Goal: Feedback & Contribution: Submit feedback/report problem

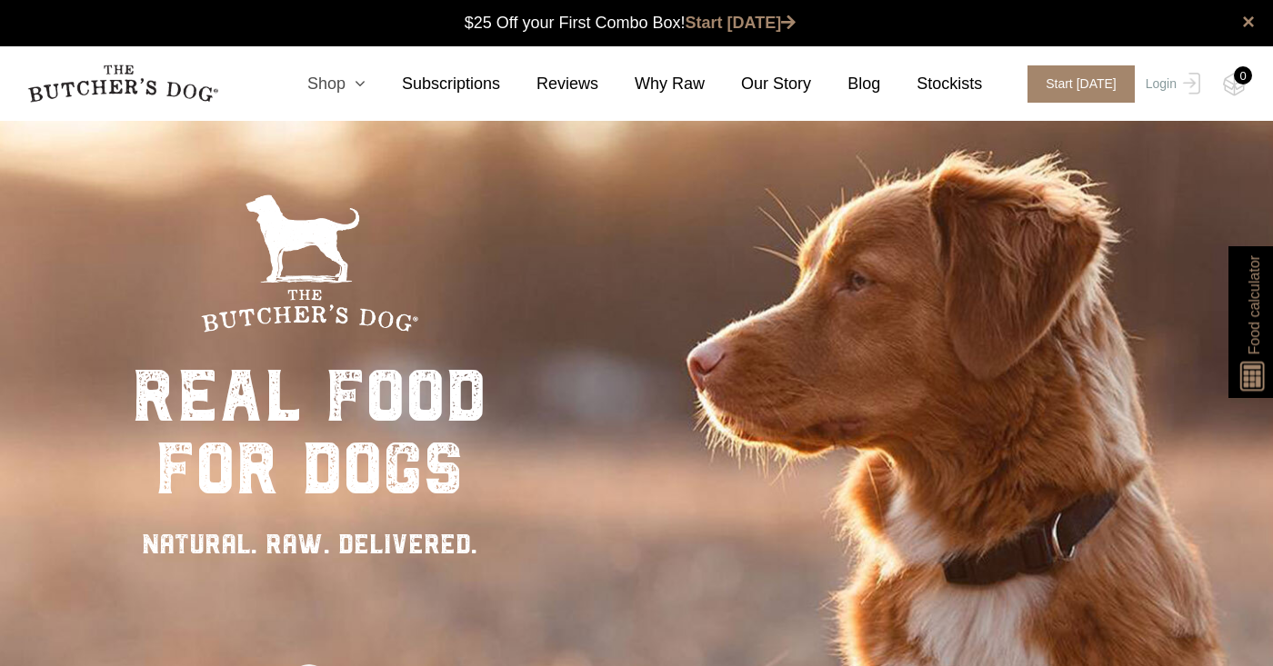
click at [331, 88] on link "Shop" at bounding box center [318, 84] width 95 height 25
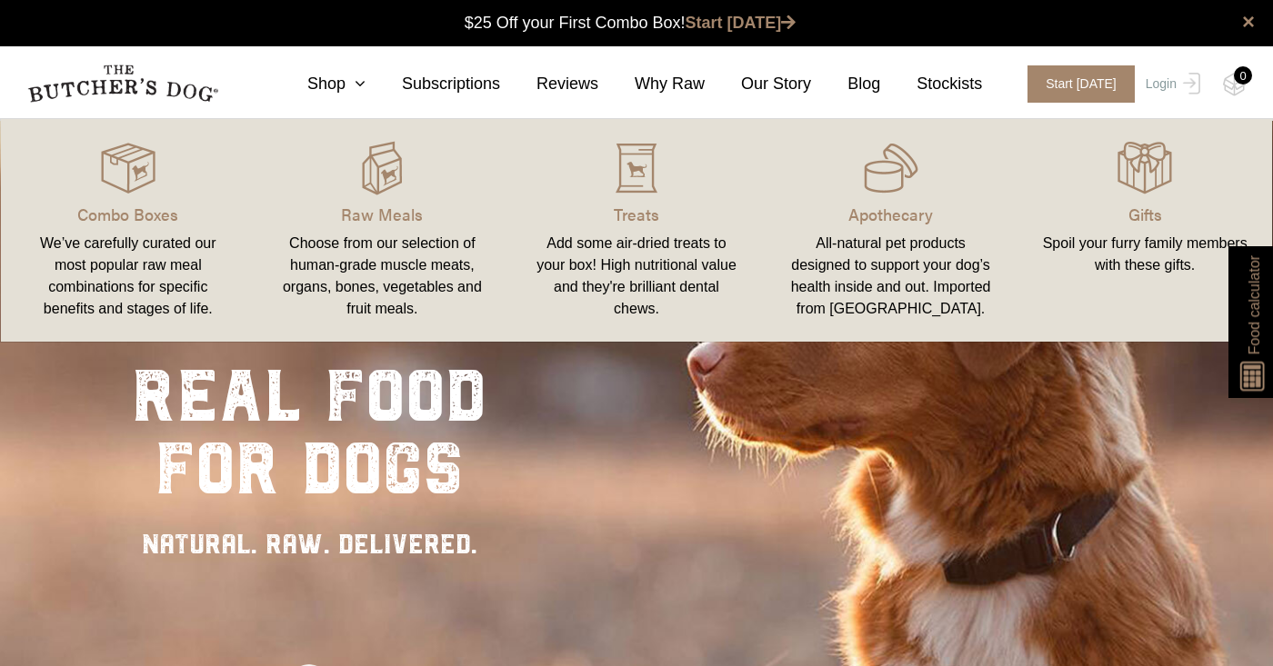
click at [618, 240] on div "Add some air-dried treats to your box! High nutritional value and they're brill…" at bounding box center [636, 276] width 211 height 87
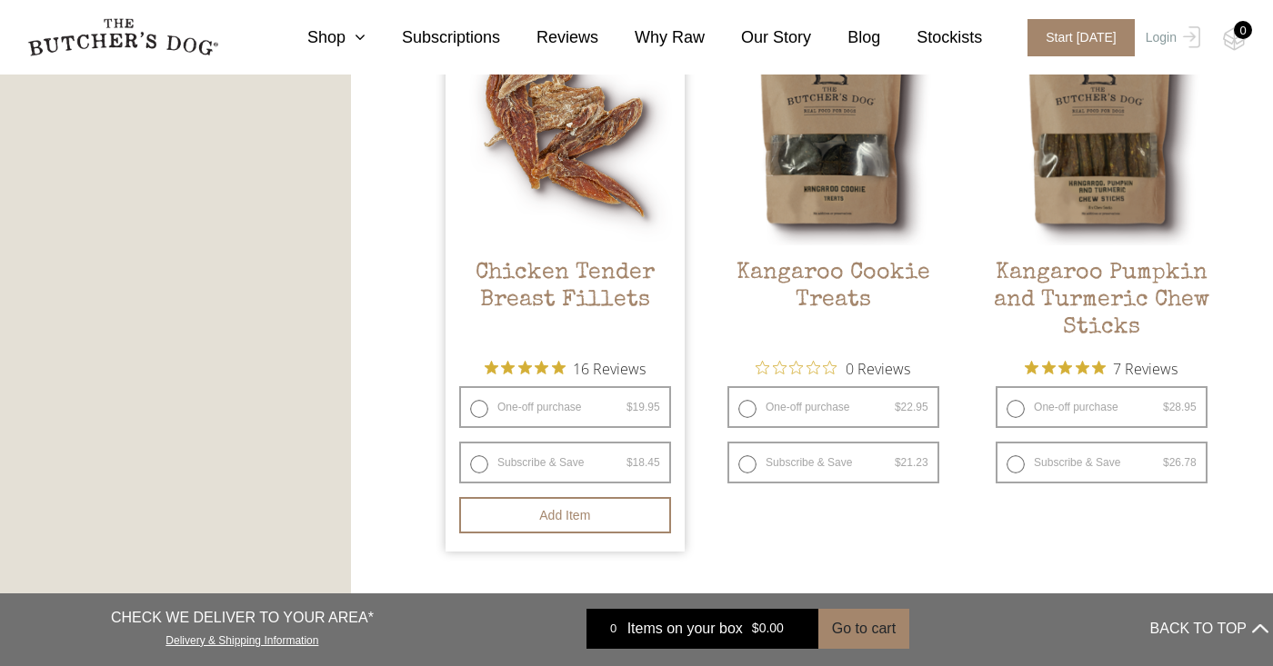
scroll to position [1093, 0]
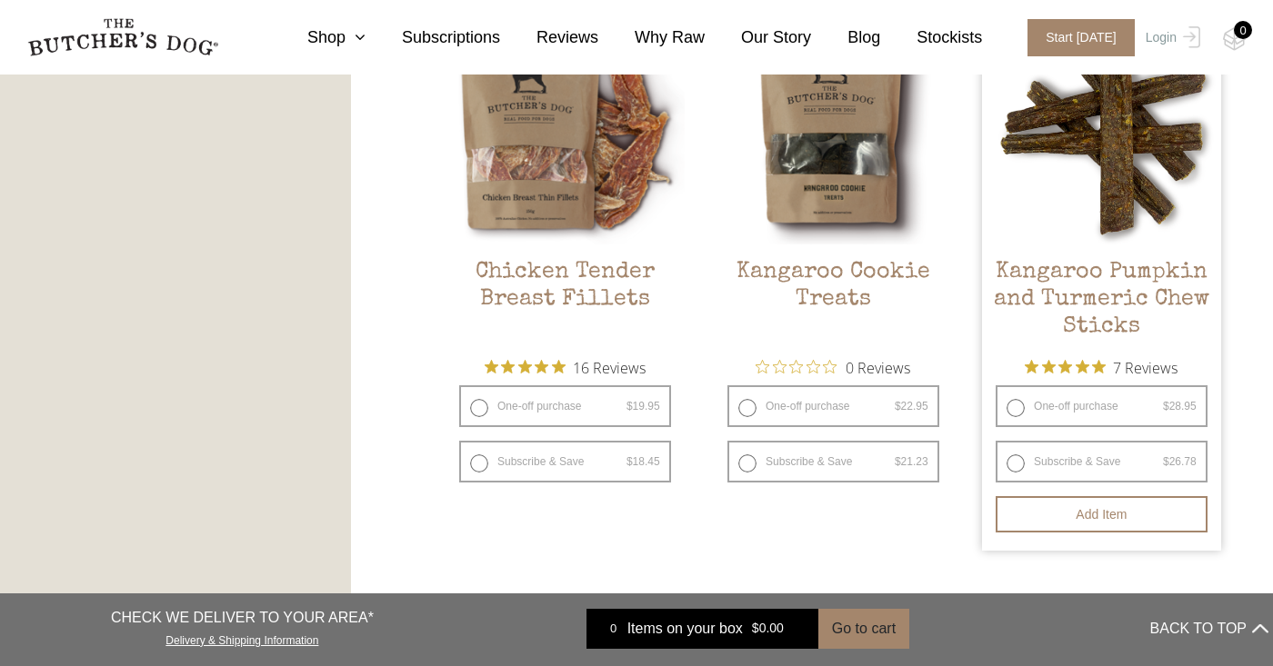
click at [1013, 464] on label "Subscribe & Save $ 28.95 Original price was: $28.95. $ 26.78 Current price is: …" at bounding box center [1101, 462] width 212 height 42
radio input "true"
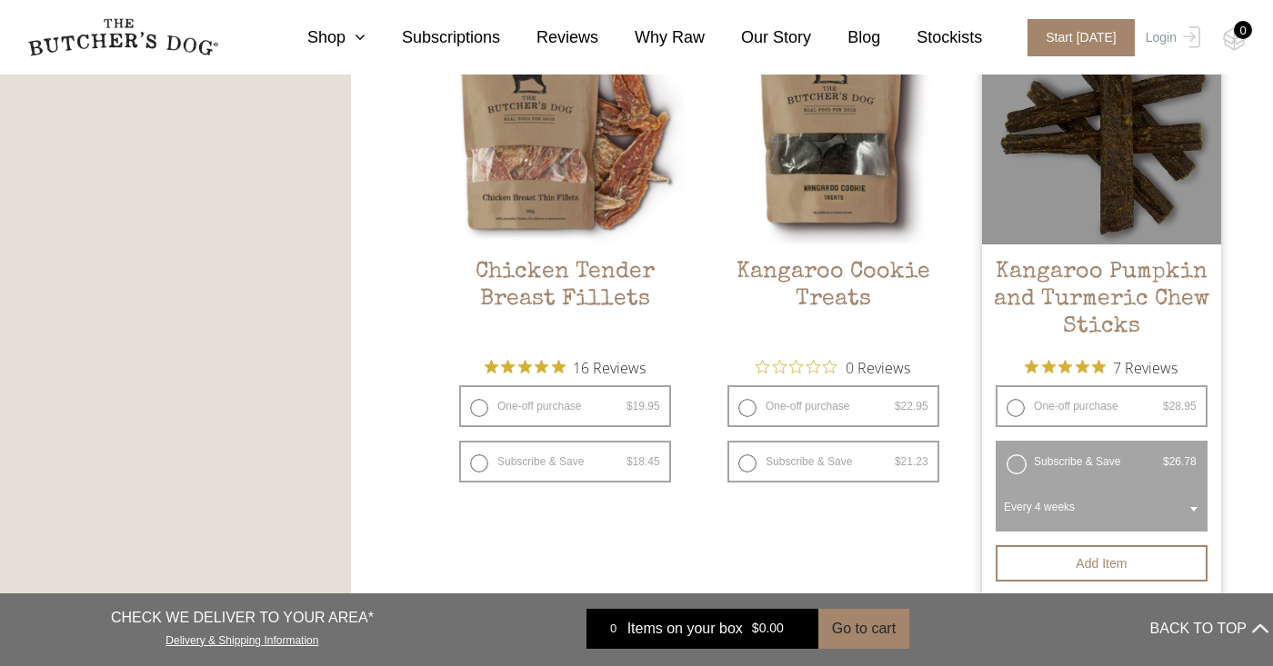
click at [1119, 506] on span "Every 4 weeks" at bounding box center [1101, 507] width 205 height 42
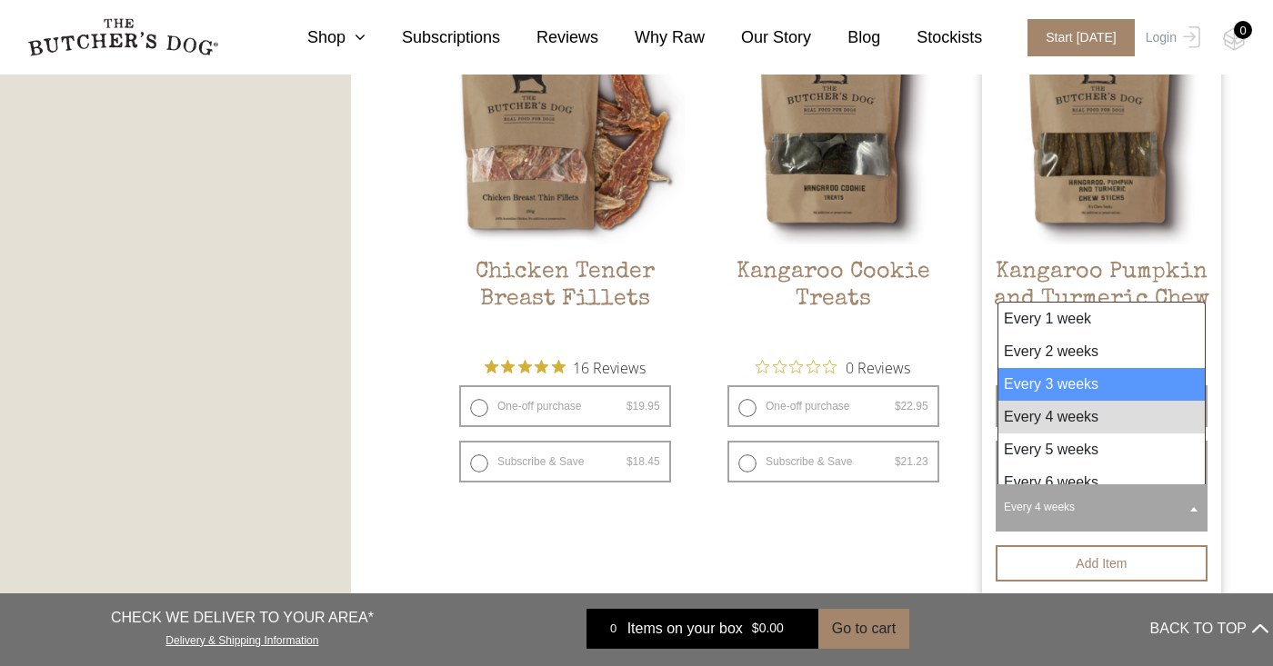
select select "3_week"
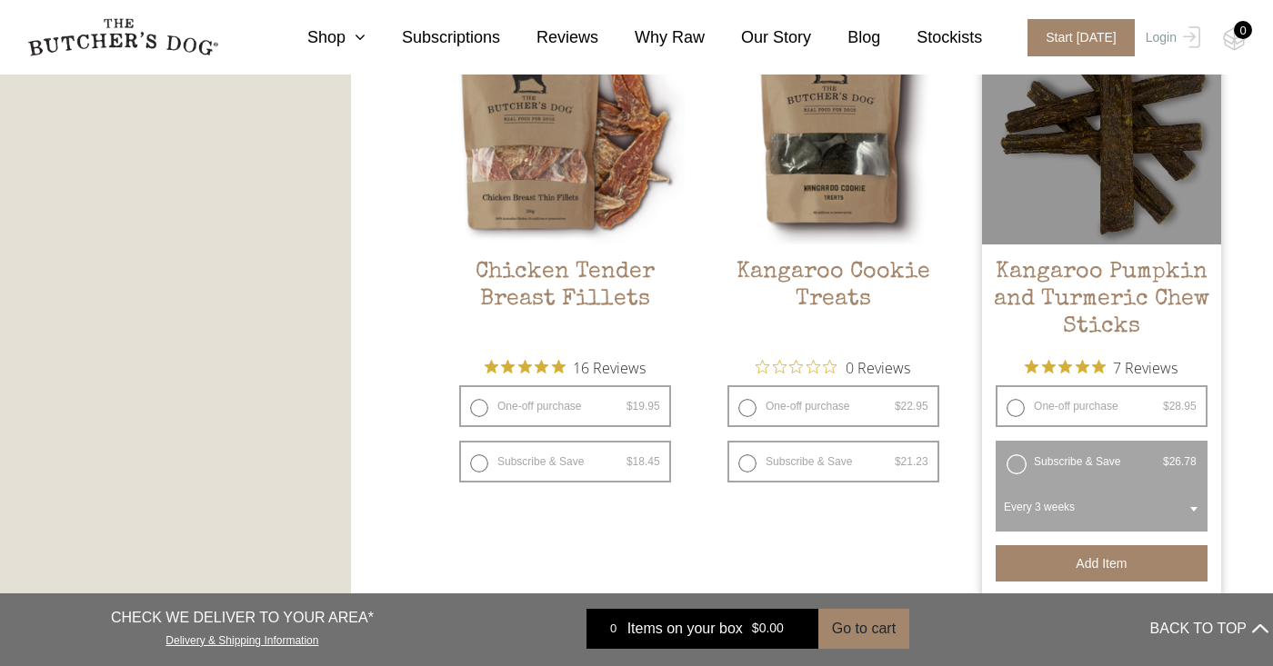
click at [1094, 558] on button "Add item" at bounding box center [1101, 563] width 212 height 36
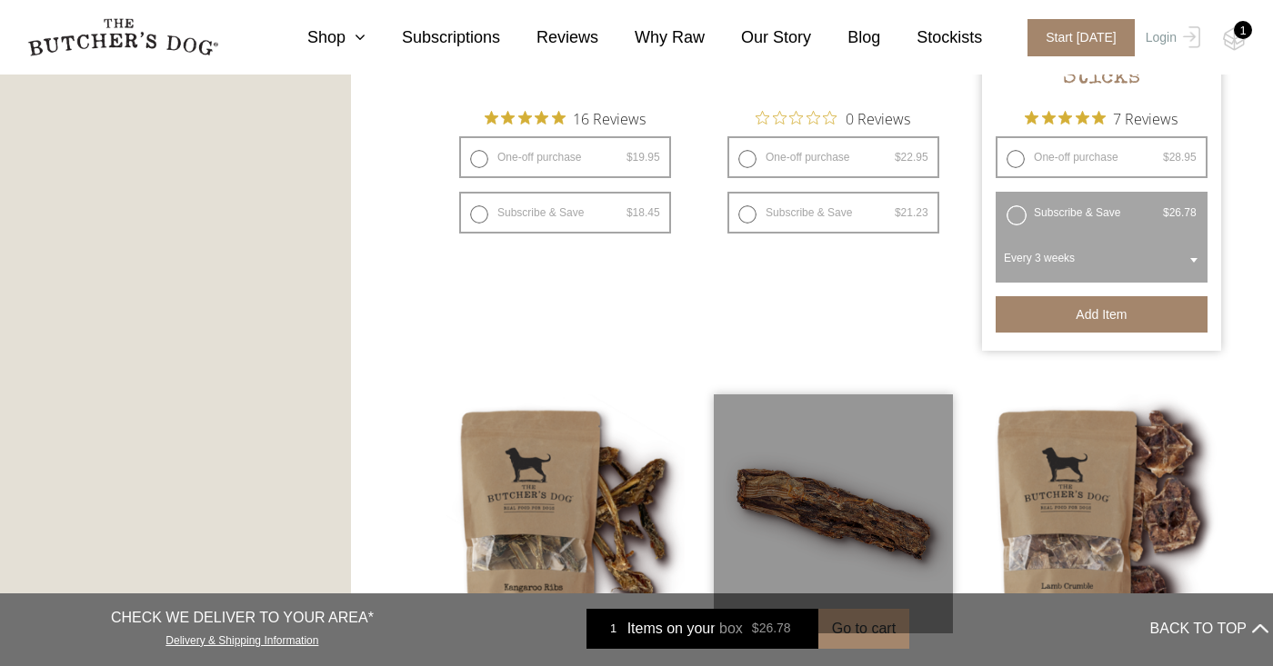
scroll to position [1161, 0]
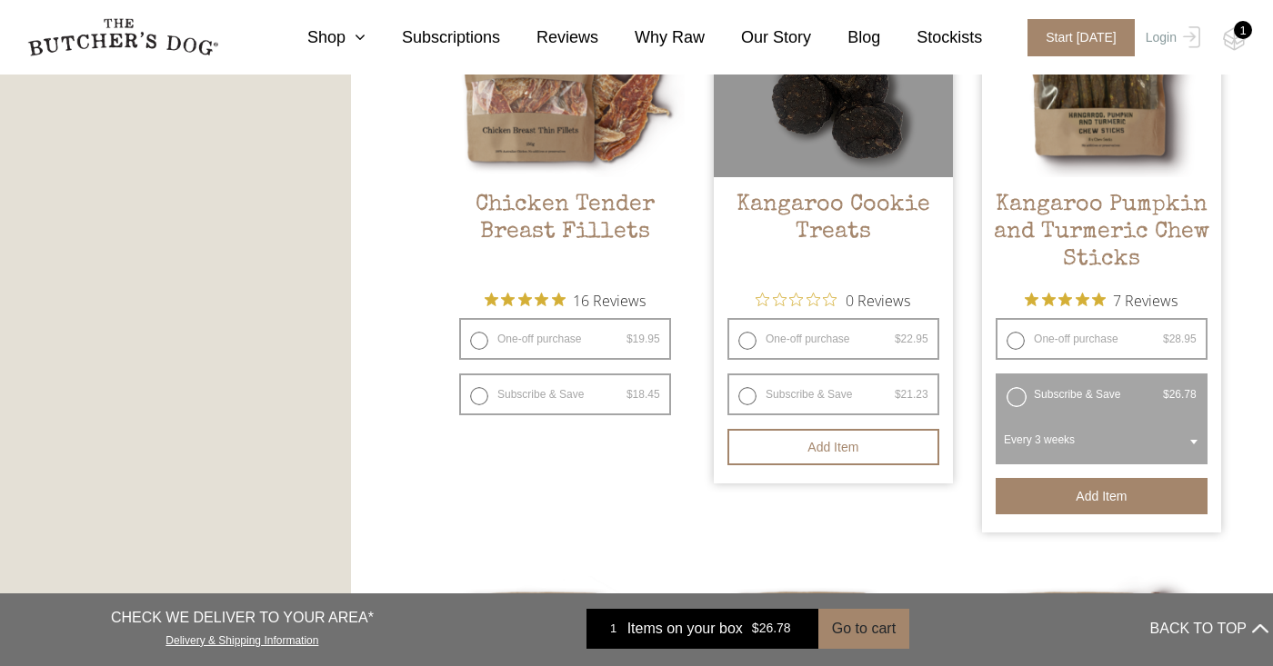
click at [751, 389] on label "Subscribe & Save $ 22.95 Original price was: $22.95. $ 21.23 Current price is: …" at bounding box center [833, 395] width 212 height 42
radio input "true"
select select "3_week"
radio input "false"
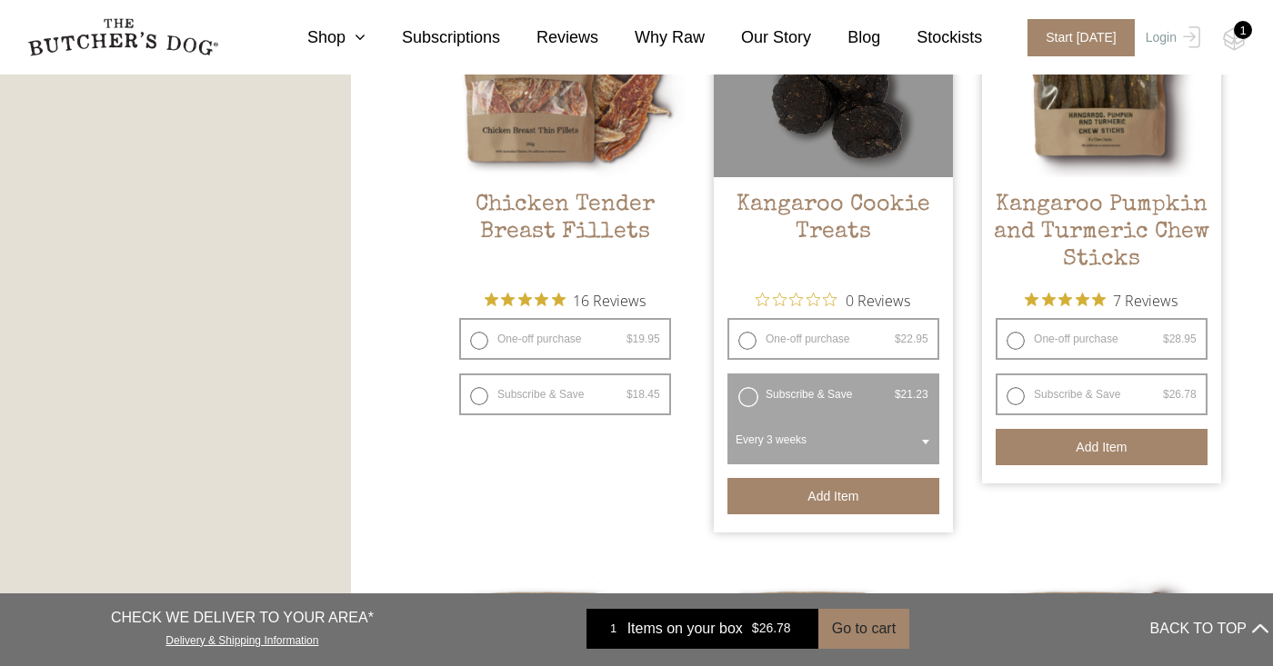
click at [791, 494] on button "Add item" at bounding box center [833, 496] width 212 height 36
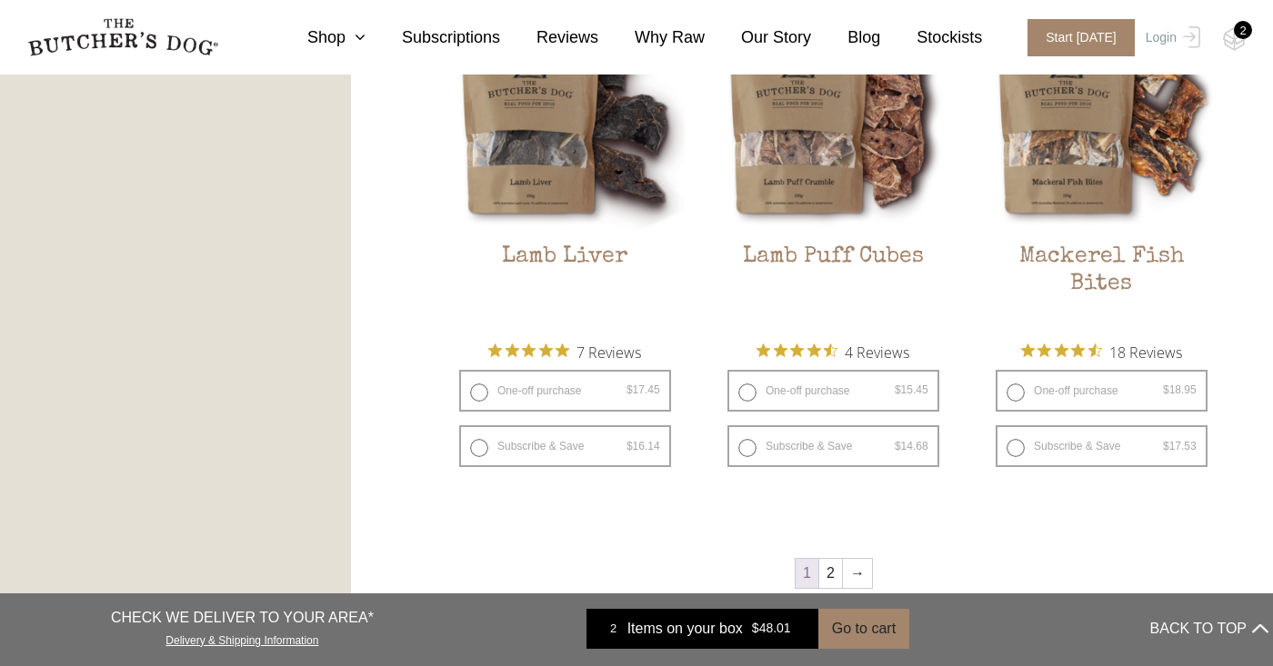
scroll to position [2241, 0]
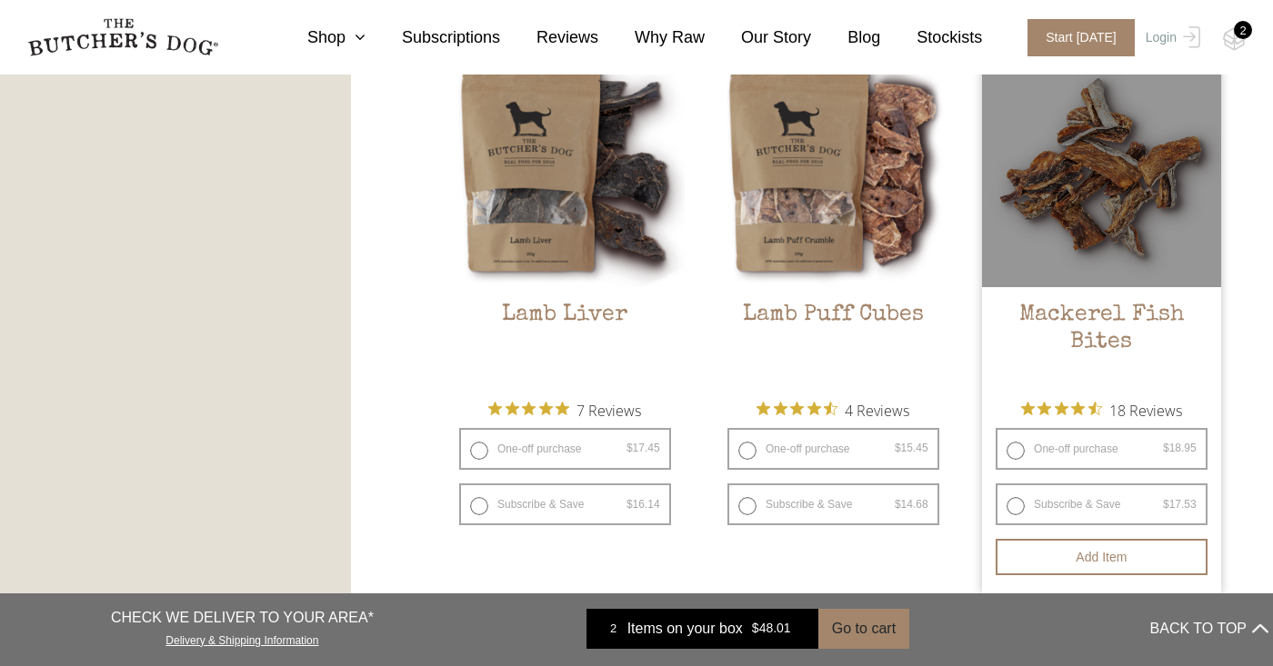
click at [1006, 503] on label "Subscribe & Save $ 18.95 Original price was: $18.95. $ 17.53 Current price is: …" at bounding box center [1101, 505] width 212 height 42
radio input "true"
radio input "false"
select select "3_week"
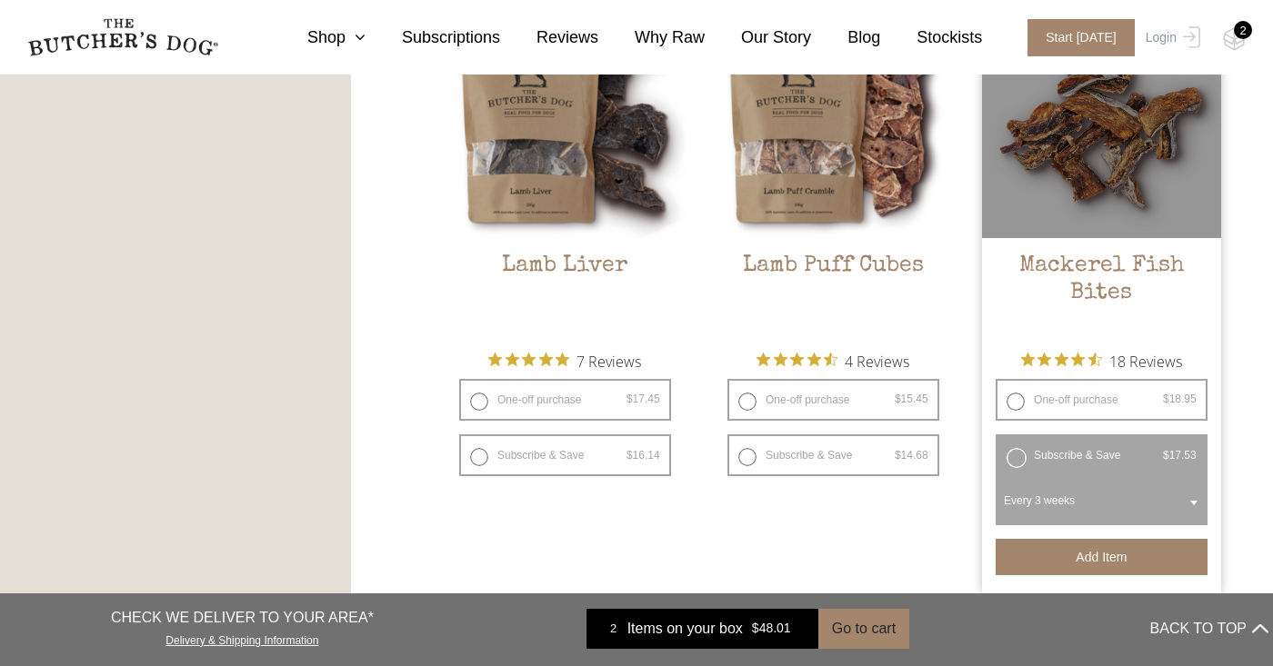
click at [1037, 559] on button "Add item" at bounding box center [1101, 557] width 212 height 36
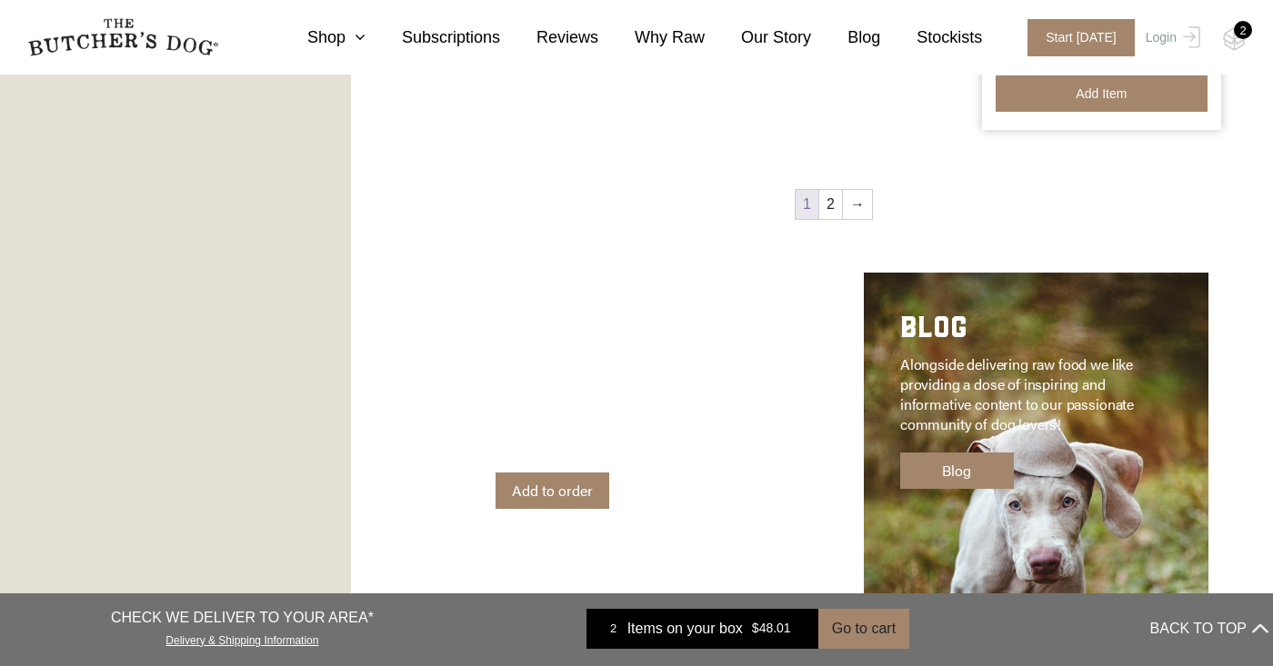
scroll to position [2722, 0]
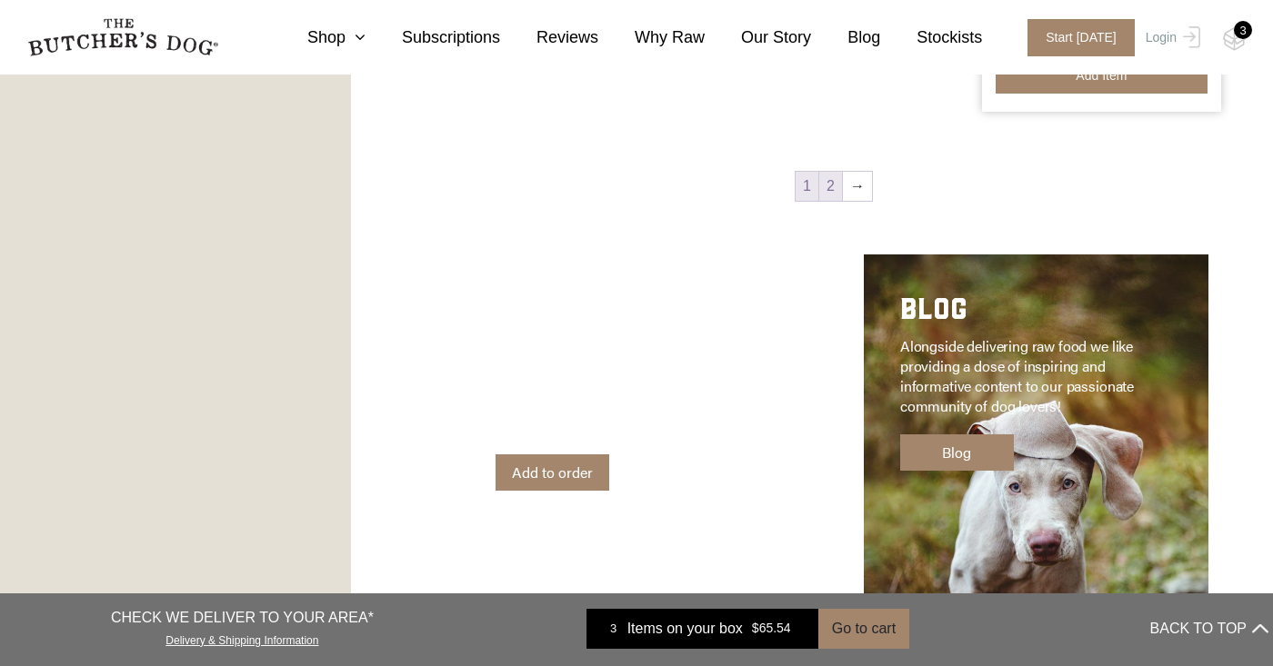
click at [830, 195] on link "2" at bounding box center [830, 186] width 23 height 29
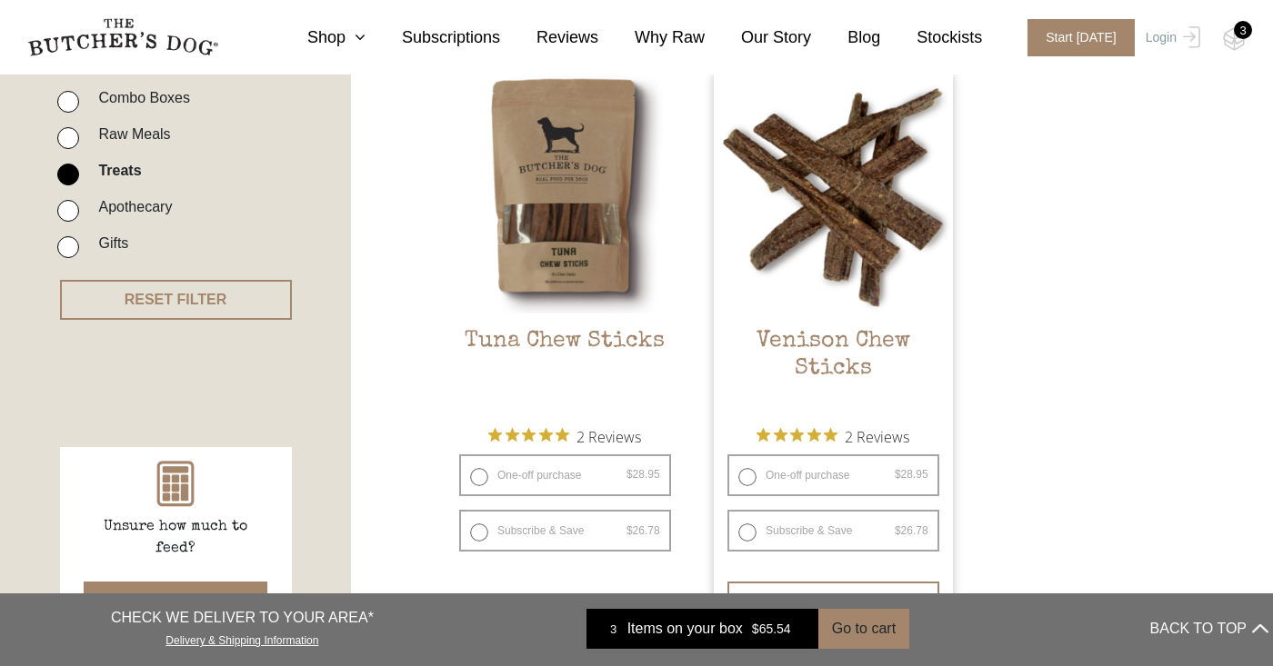
scroll to position [454, 0]
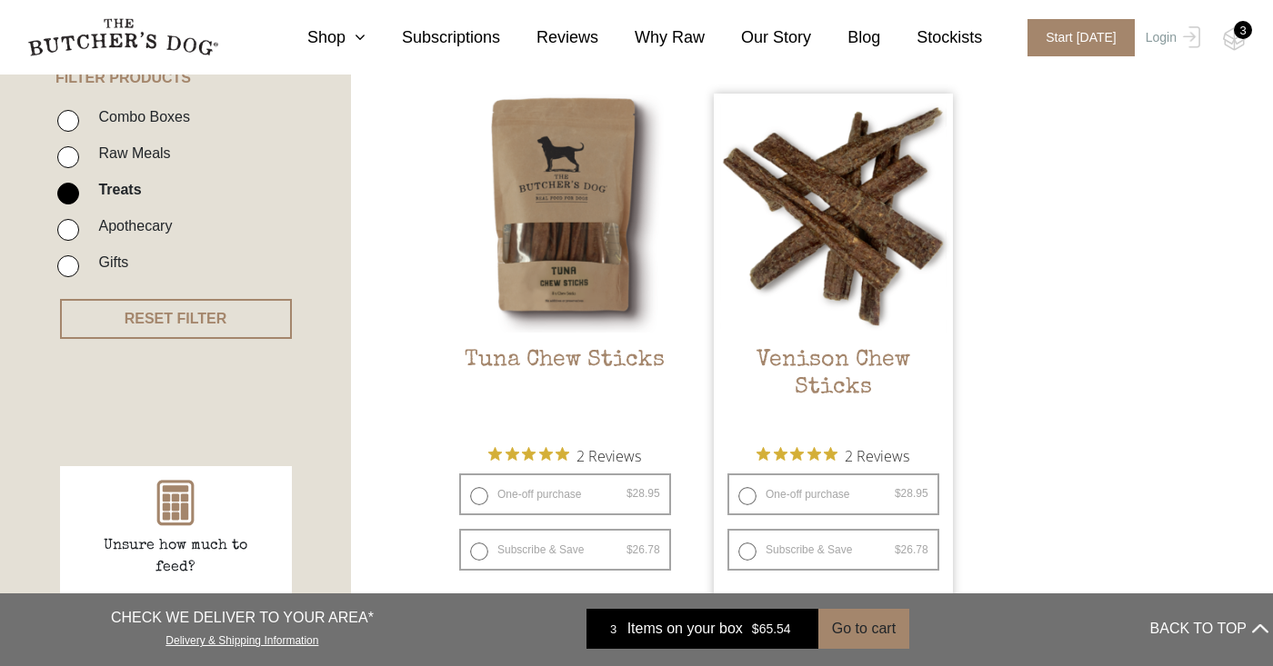
click at [779, 529] on label "Subscribe & Save $ 28.95 Original price was: $28.95. $ 26.78 Current price is: …" at bounding box center [833, 550] width 212 height 42
radio input "true"
select select "3_week"
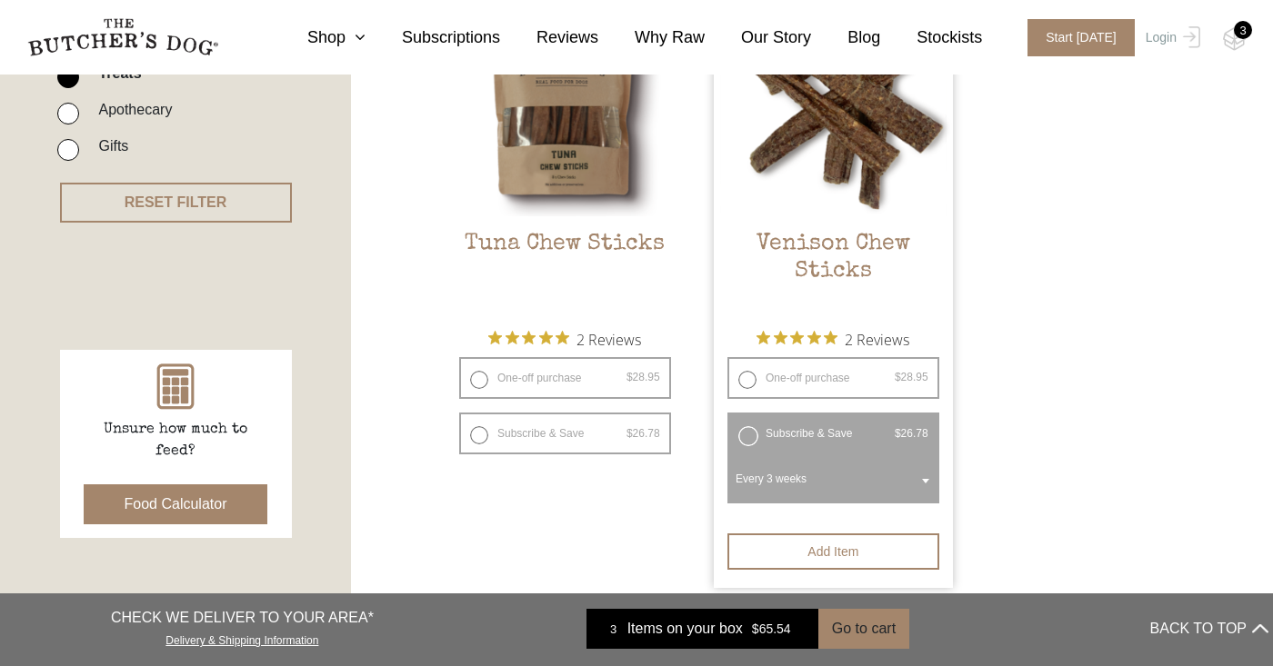
scroll to position [592, 0]
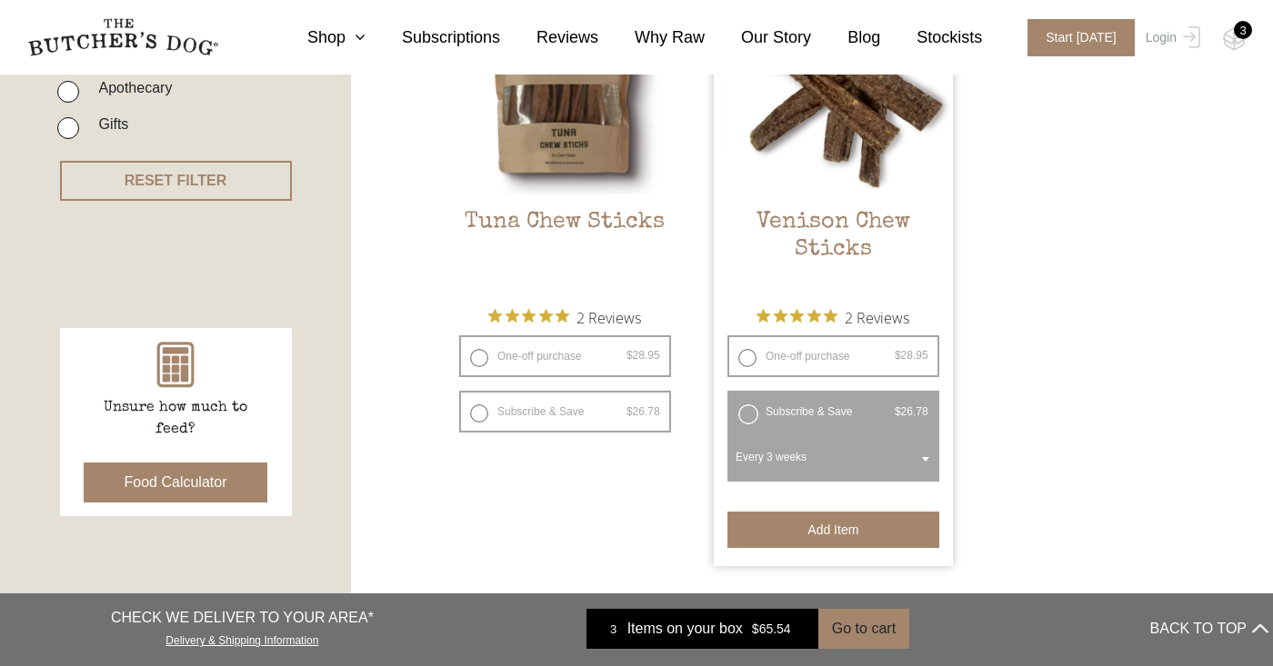
click at [800, 512] on button "Add item" at bounding box center [833, 530] width 212 height 36
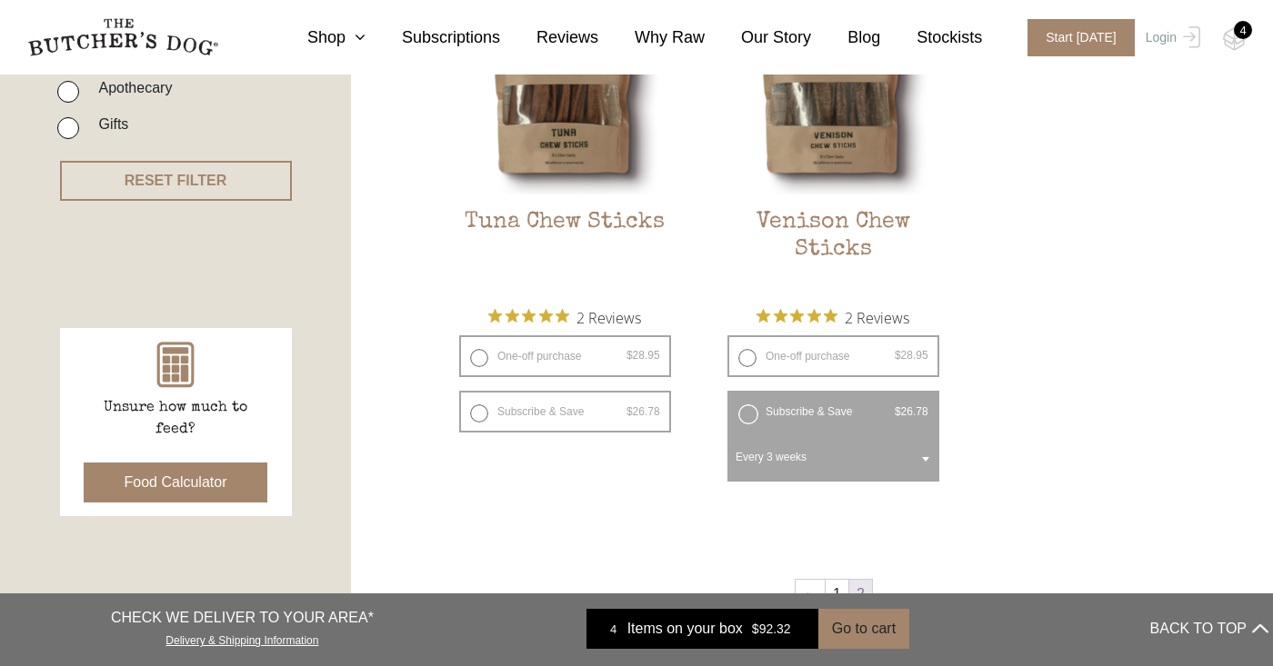
click at [1245, 35] on div "4" at bounding box center [1242, 30] width 18 height 18
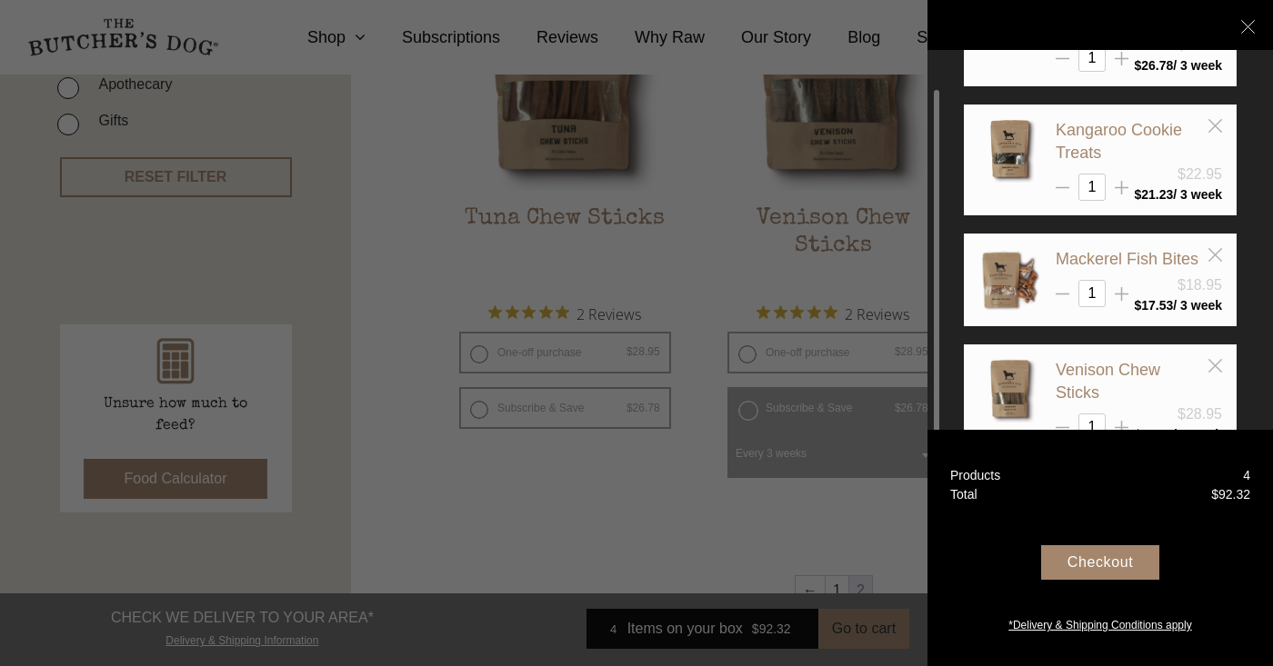
scroll to position [121, 0]
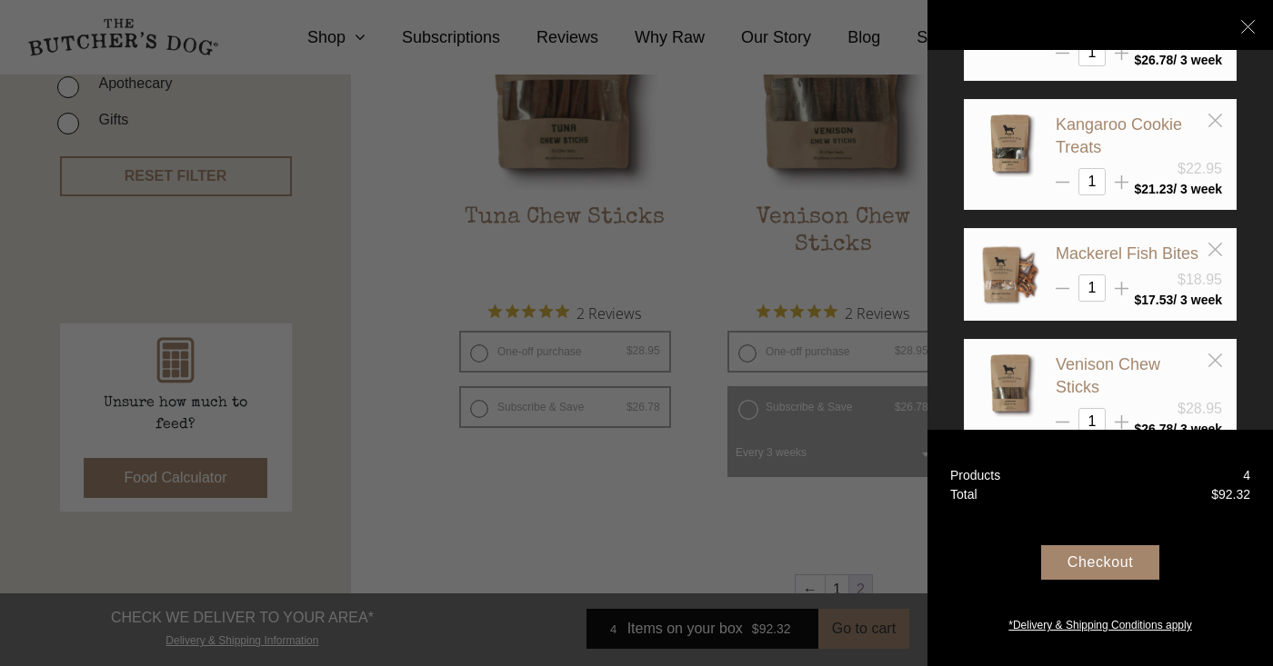
click at [1079, 569] on div "Checkout" at bounding box center [1100, 562] width 118 height 35
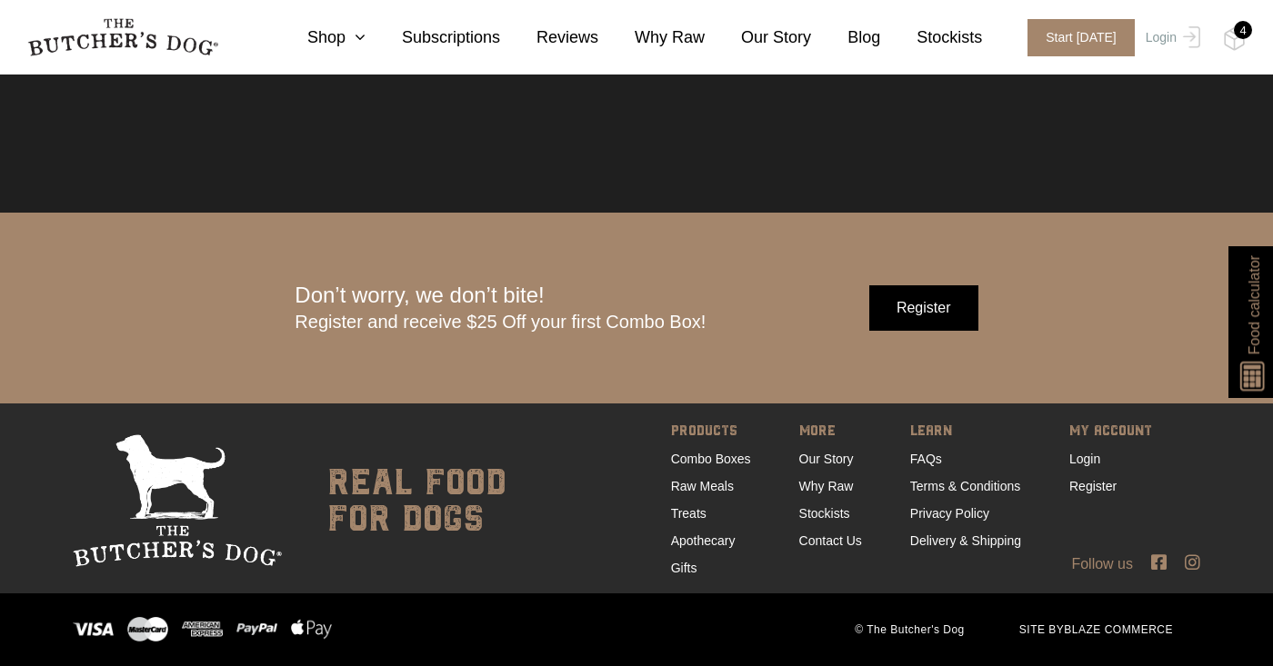
scroll to position [5643, 0]
click at [802, 541] on link "Contact Us" at bounding box center [830, 541] width 63 height 15
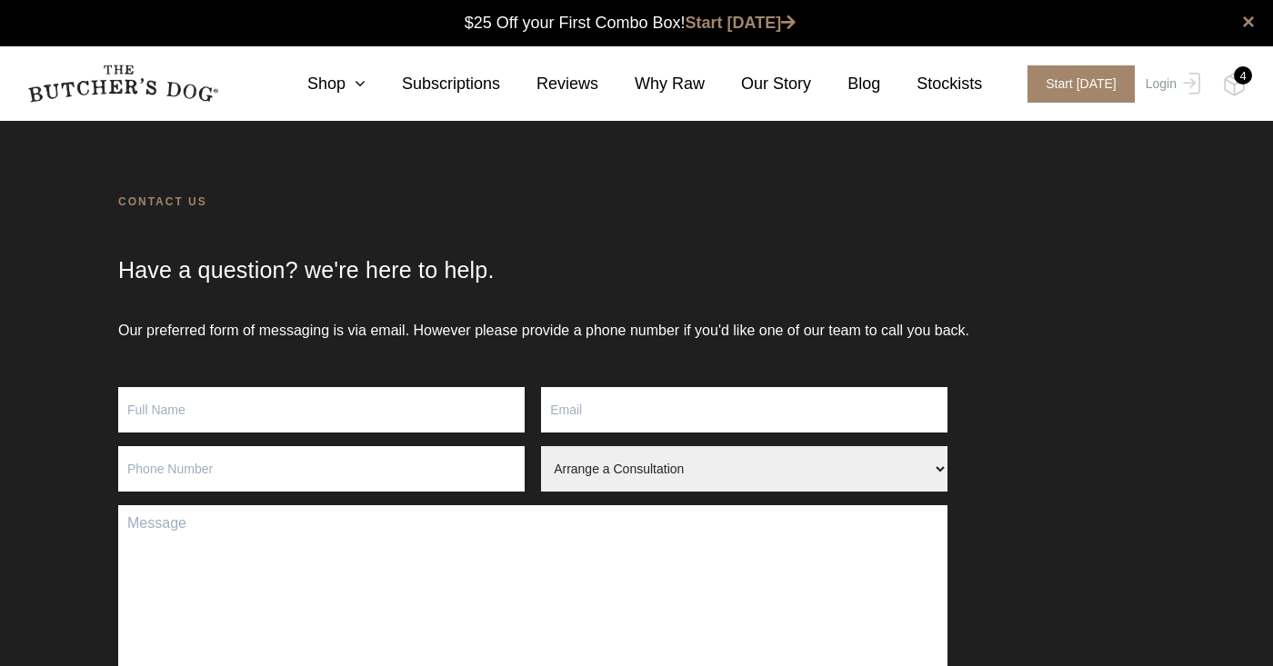
scroll to position [1, 0]
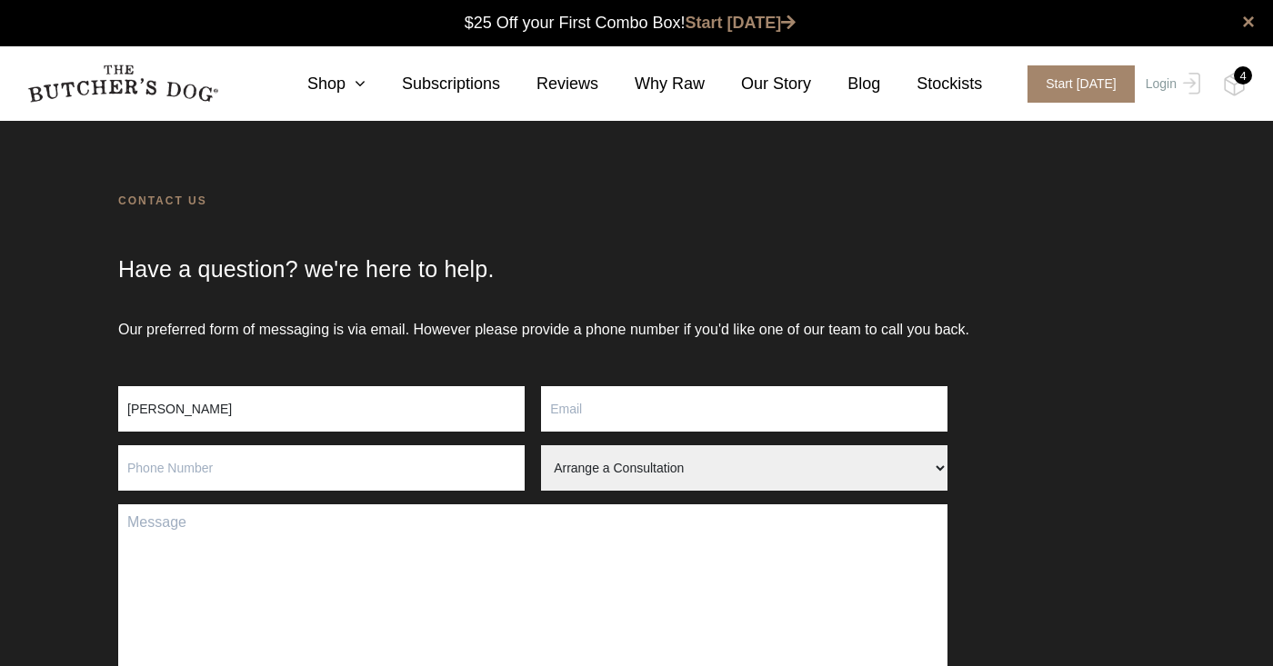
type input "elizabeth hill"
type input "lizoid88@gmail.com"
type input "0410404837"
select select "Order Query"
click at [510, 564] on textarea "Contact form" at bounding box center [532, 620] width 829 height 233
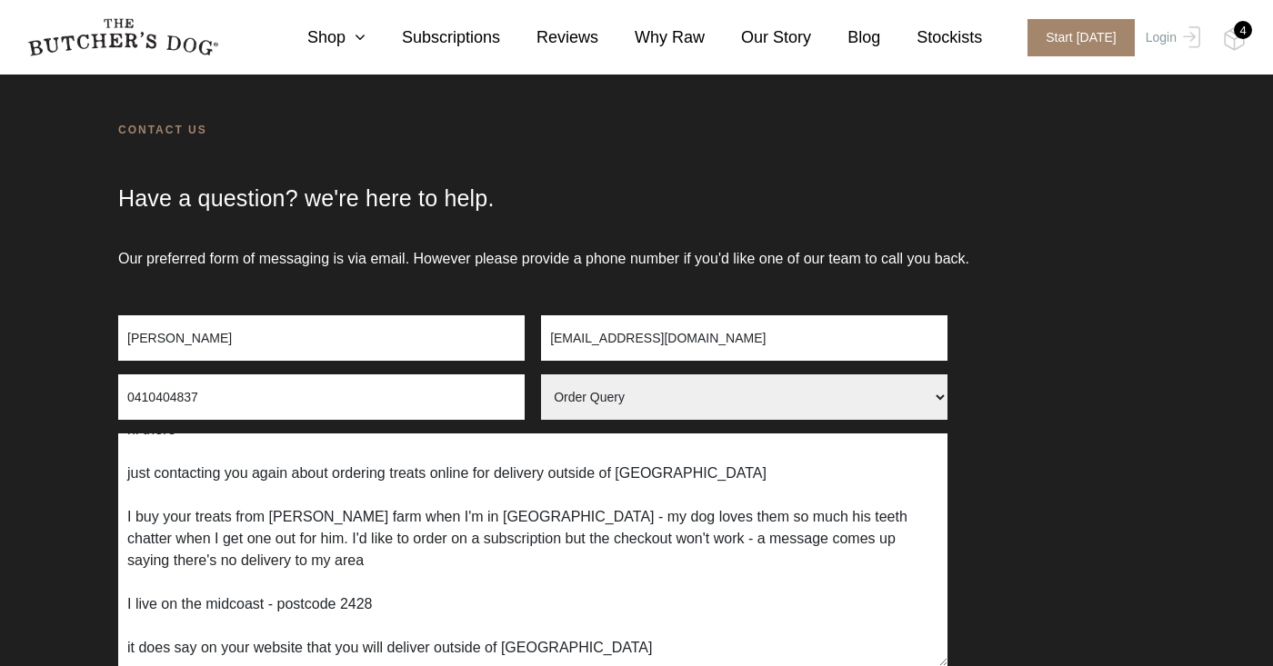
scroll to position [55, 0]
click at [439, 619] on textarea "hi there just contacting you again about ordering treats online for delivery ou…" at bounding box center [532, 550] width 829 height 233
click at [343, 27] on link "Shop" at bounding box center [318, 37] width 95 height 25
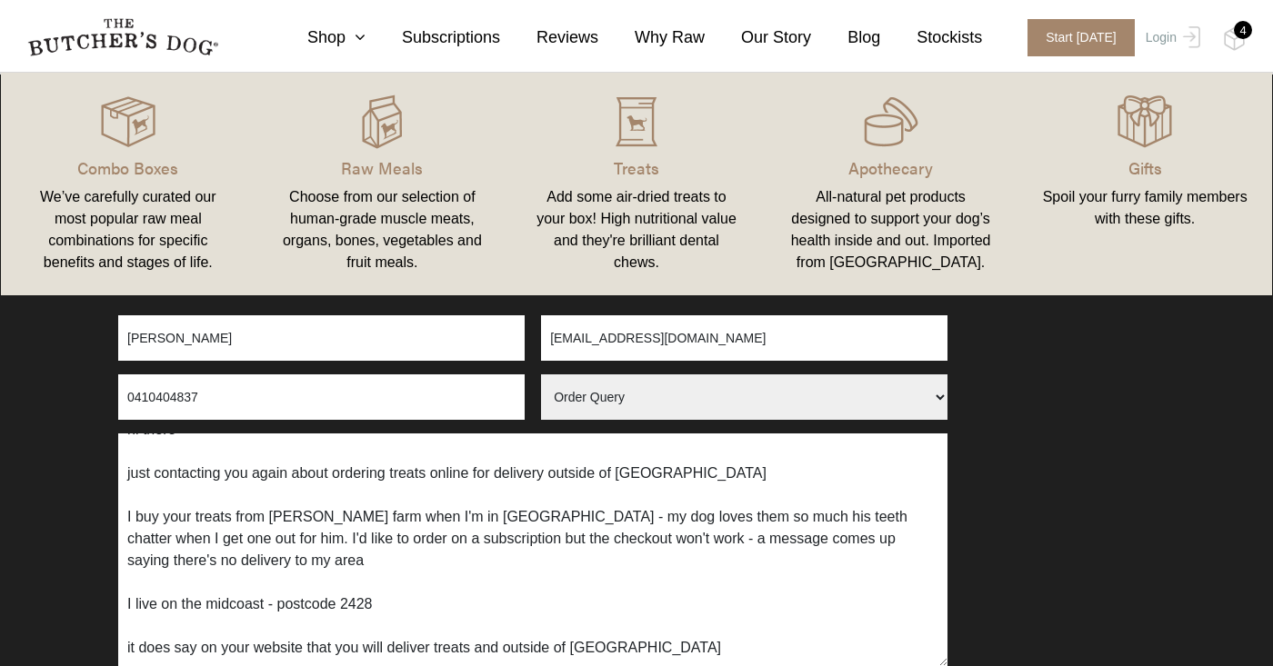
click at [1043, 404] on form "elizabeth hill lizoid88@gmail.com 0410404837 Arrange a Consultation Become a St…" at bounding box center [636, 559] width 1036 height 488
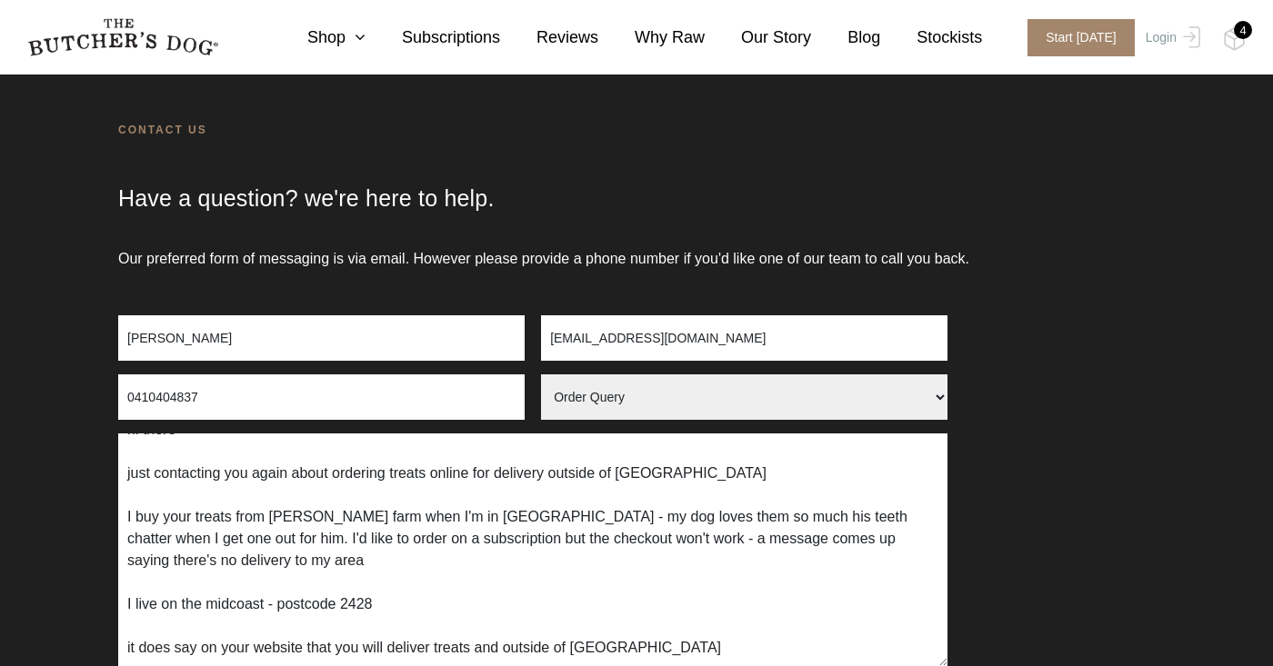
click at [514, 616] on textarea "hi there just contacting you again about ordering treats online for delivery ou…" at bounding box center [532, 550] width 829 height 233
click at [775, 601] on textarea "hi there just contacting you again about ordering treats online for delivery ou…" at bounding box center [532, 550] width 829 height 233
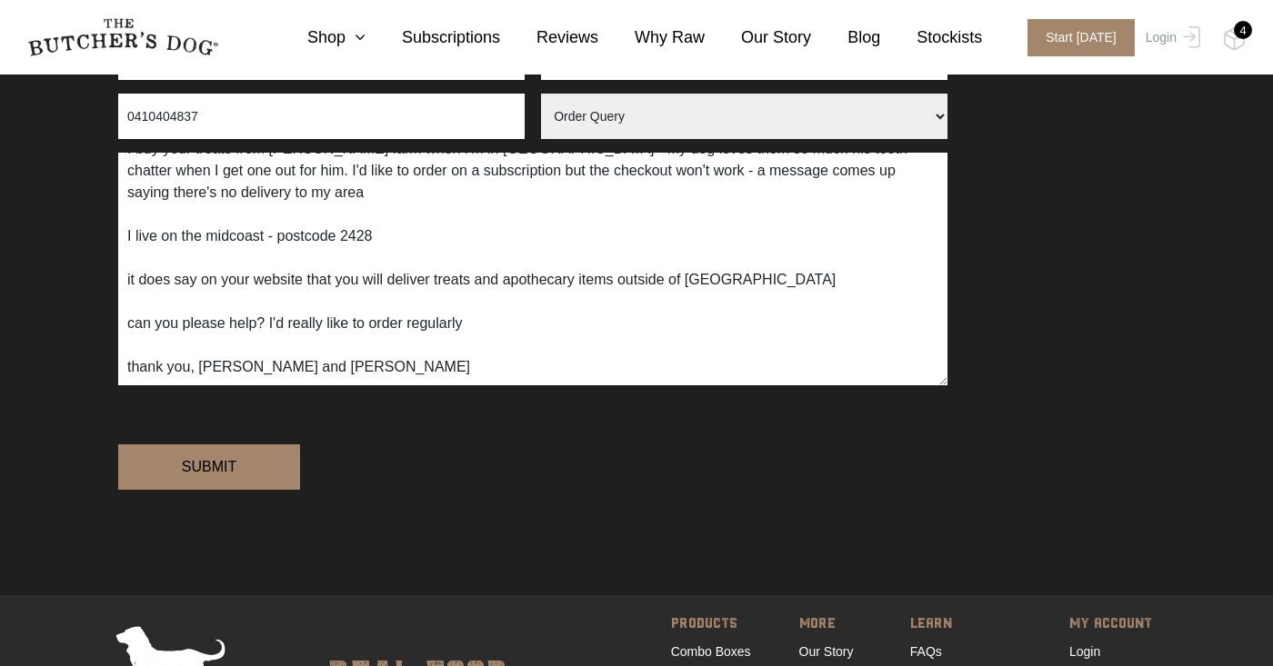
scroll to position [153, 0]
type textarea "hi there just contacting you again about ordering treats online for delivery ou…"
click at [191, 490] on input "Submit" at bounding box center [209, 466] width 182 height 45
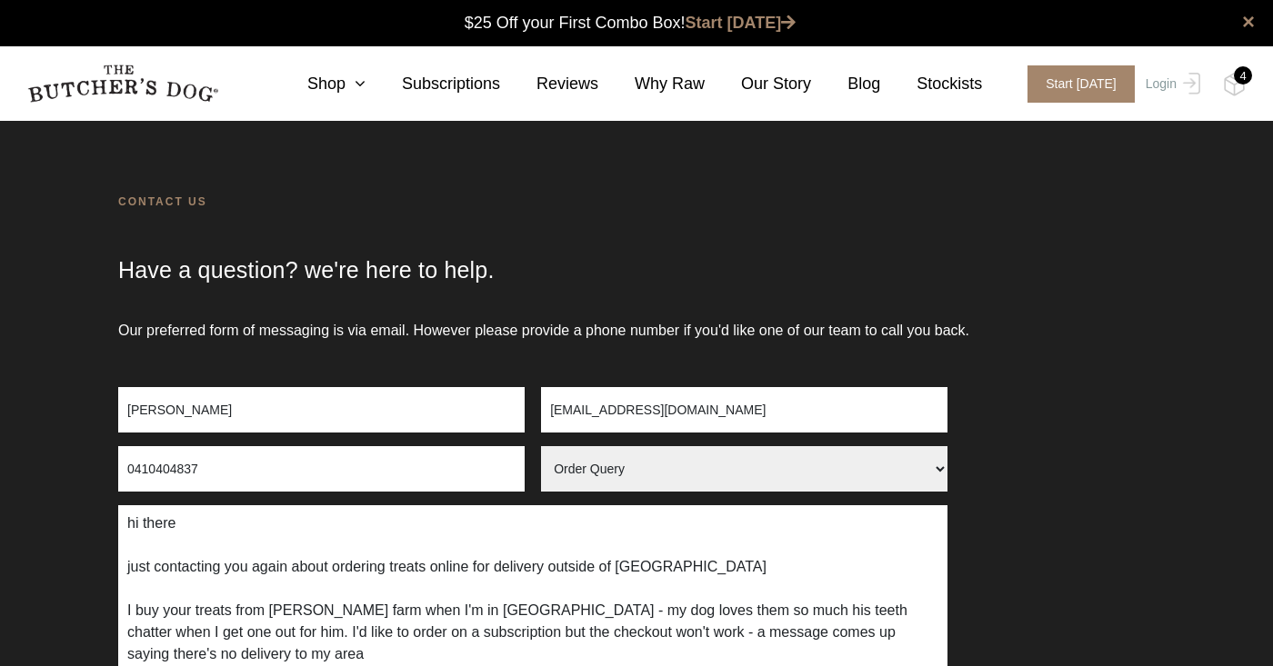
scroll to position [0, 0]
